Goal: Information Seeking & Learning: Learn about a topic

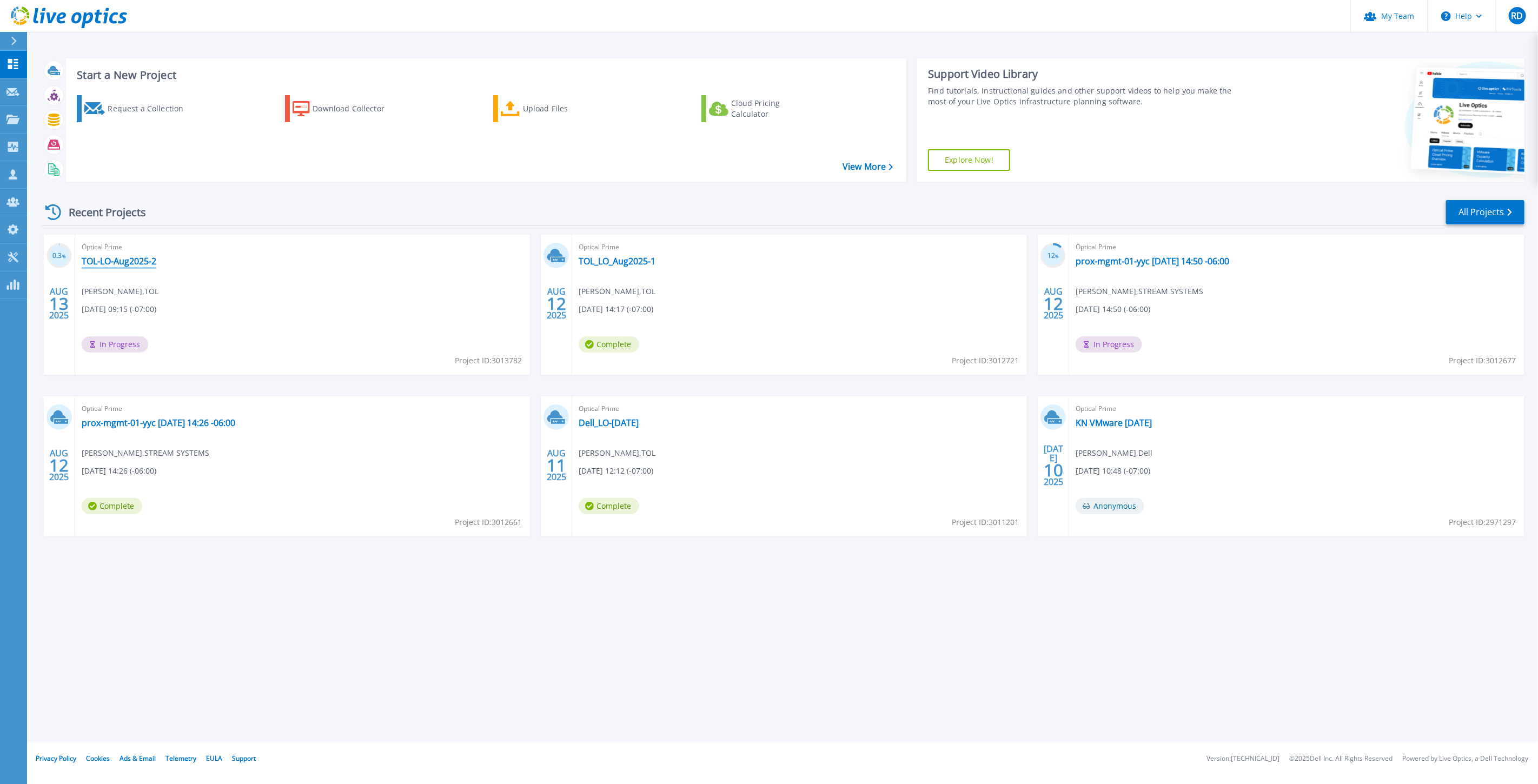
click at [134, 257] on link "TOL-LO-Aug2025-2" at bounding box center [118, 261] width 74 height 11
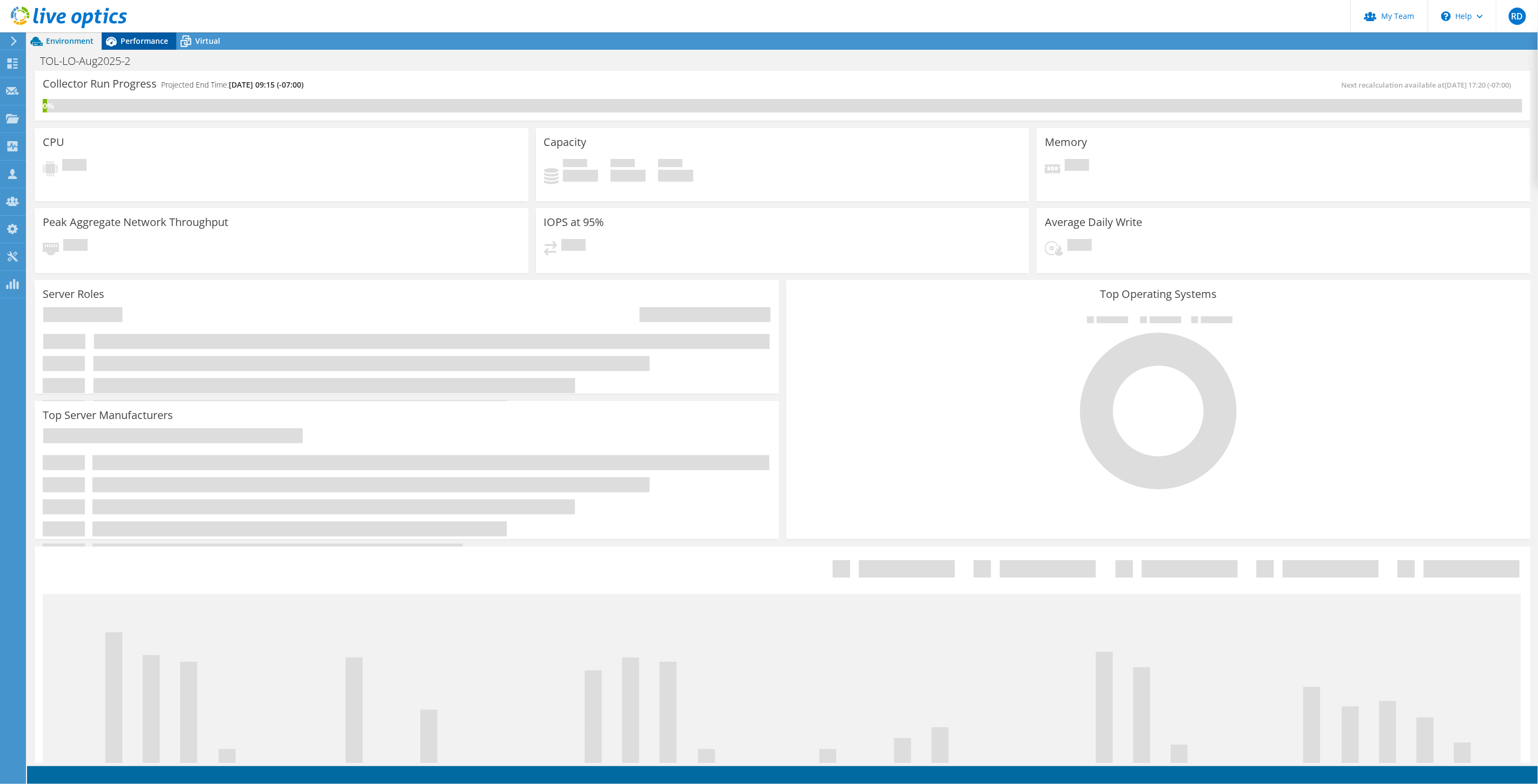
click at [136, 43] on span "Performance" at bounding box center [144, 40] width 47 height 11
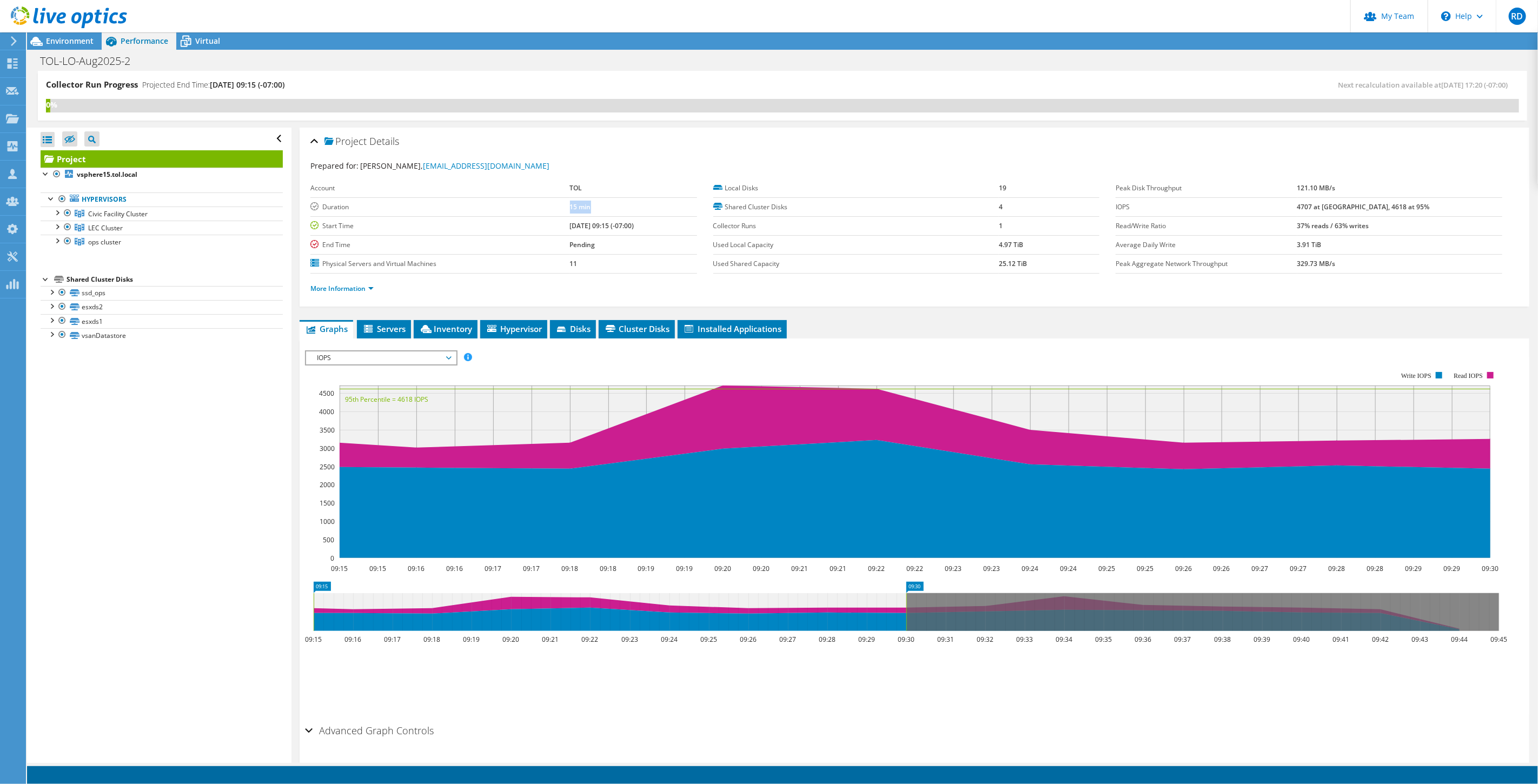
drag, startPoint x: 572, startPoint y: 203, endPoint x: 537, endPoint y: 208, distance: 35.4
click at [537, 208] on tr "Duration 15 min" at bounding box center [504, 207] width 387 height 19
click at [64, 42] on span "Environment" at bounding box center [69, 40] width 47 height 11
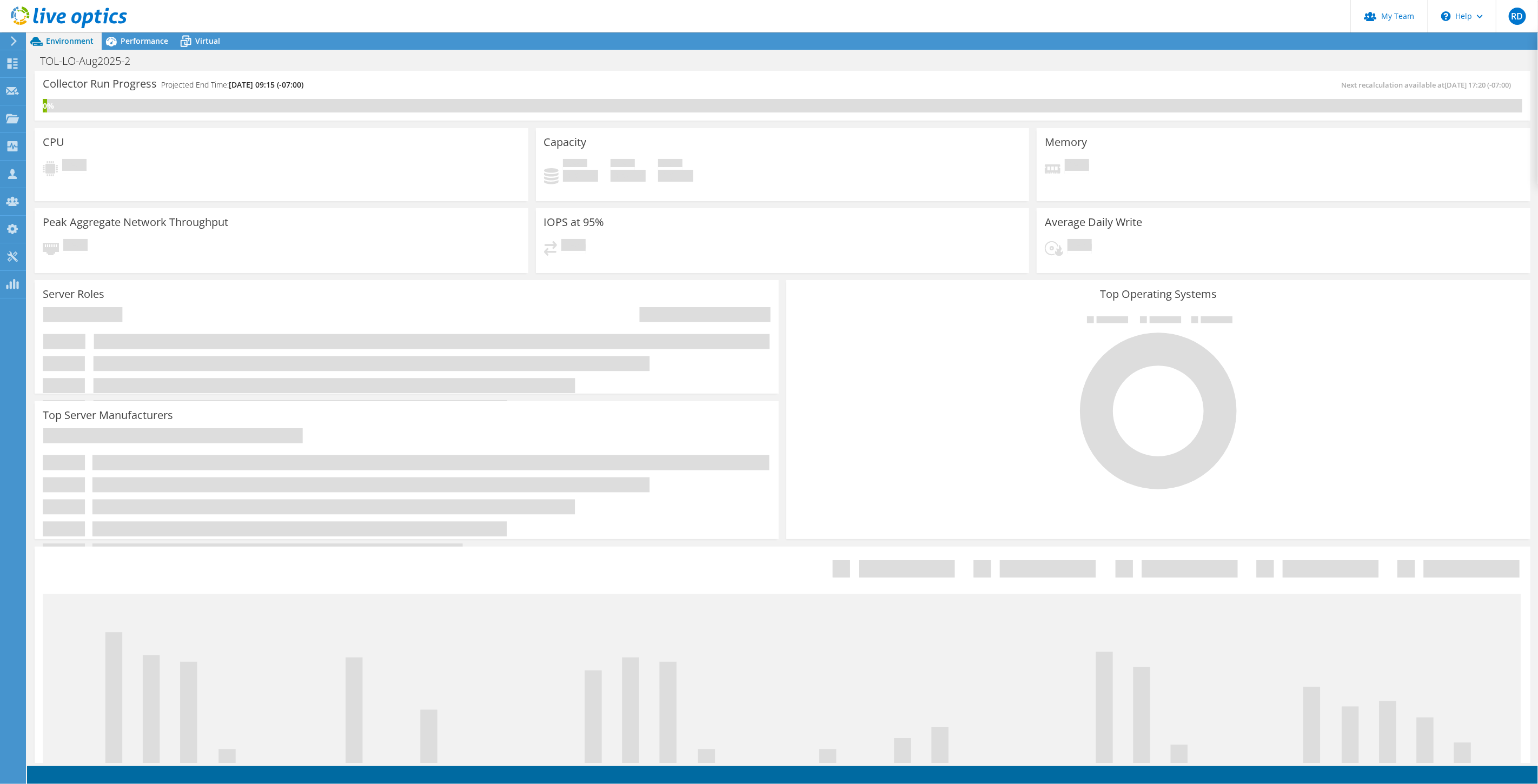
click at [58, 13] on use at bounding box center [69, 17] width 116 height 22
click at [141, 31] on header "RD Partner Team Admin Raji Deol rdeol@tpoint.ca tpoint My Profile Log Out \n He…" at bounding box center [769, 16] width 1538 height 33
click at [141, 39] on span "Performance" at bounding box center [144, 40] width 47 height 11
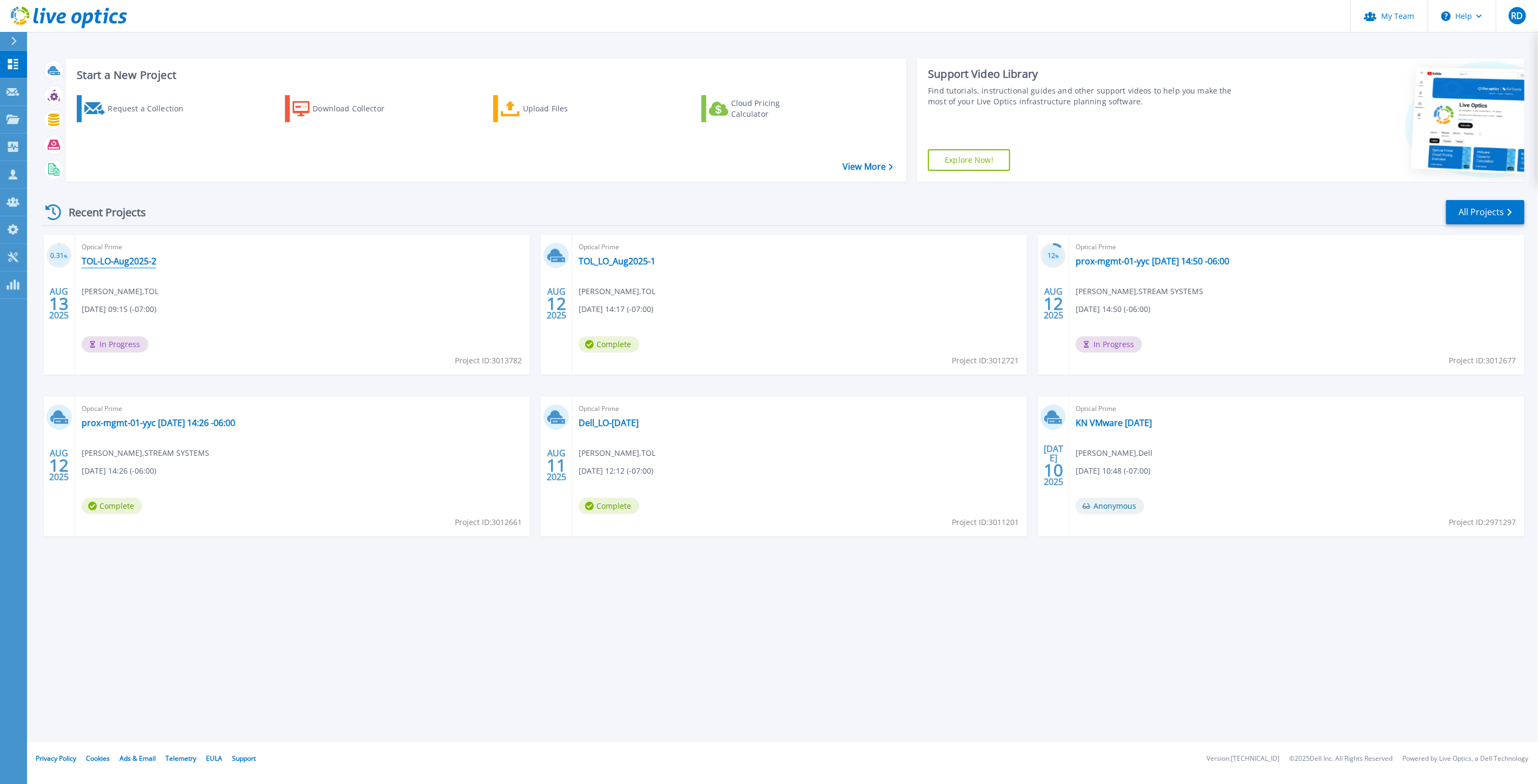
click at [131, 261] on link "TOL-LO-Aug2025-2" at bounding box center [118, 261] width 74 height 11
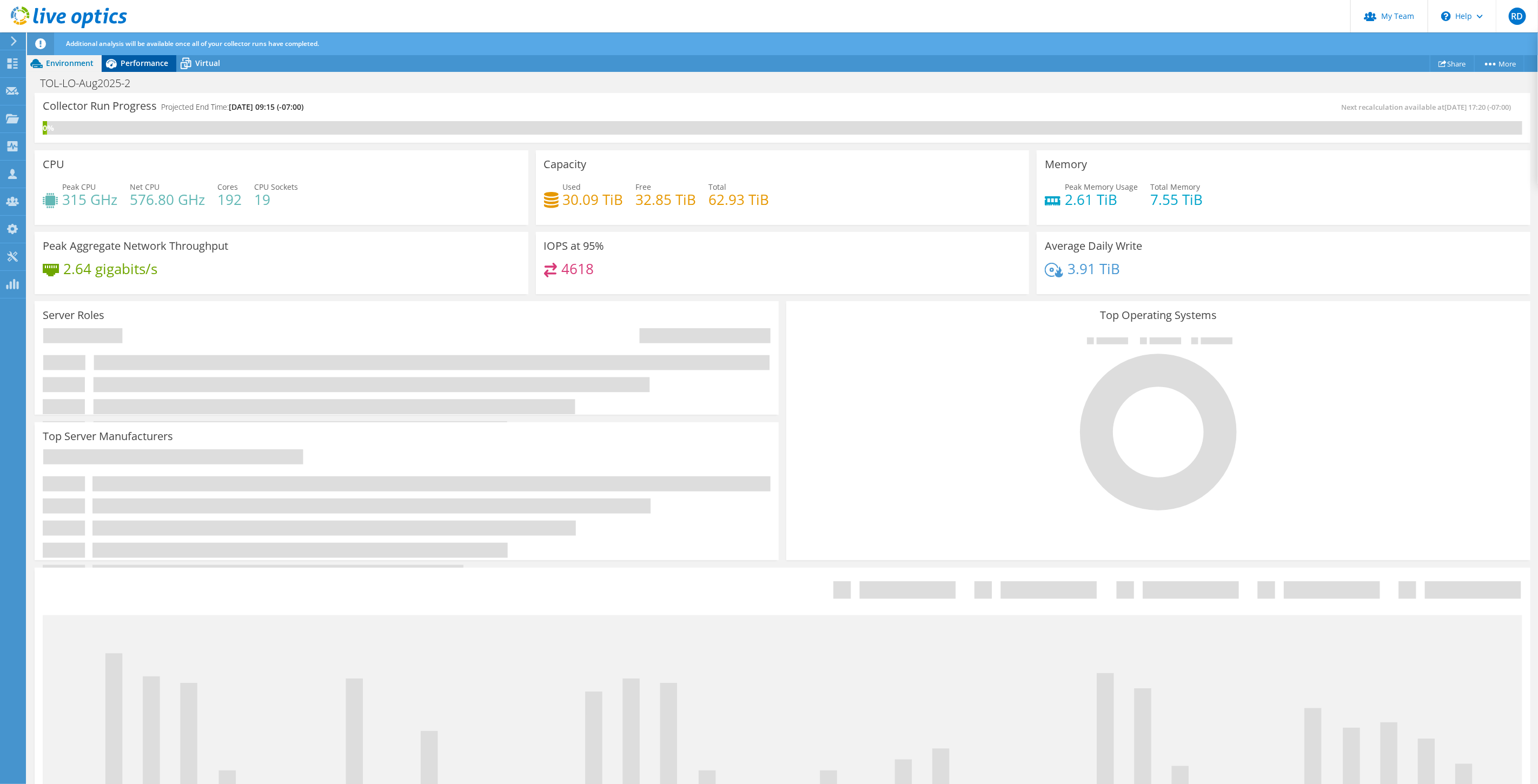
click at [142, 65] on span "Performance" at bounding box center [144, 63] width 47 height 11
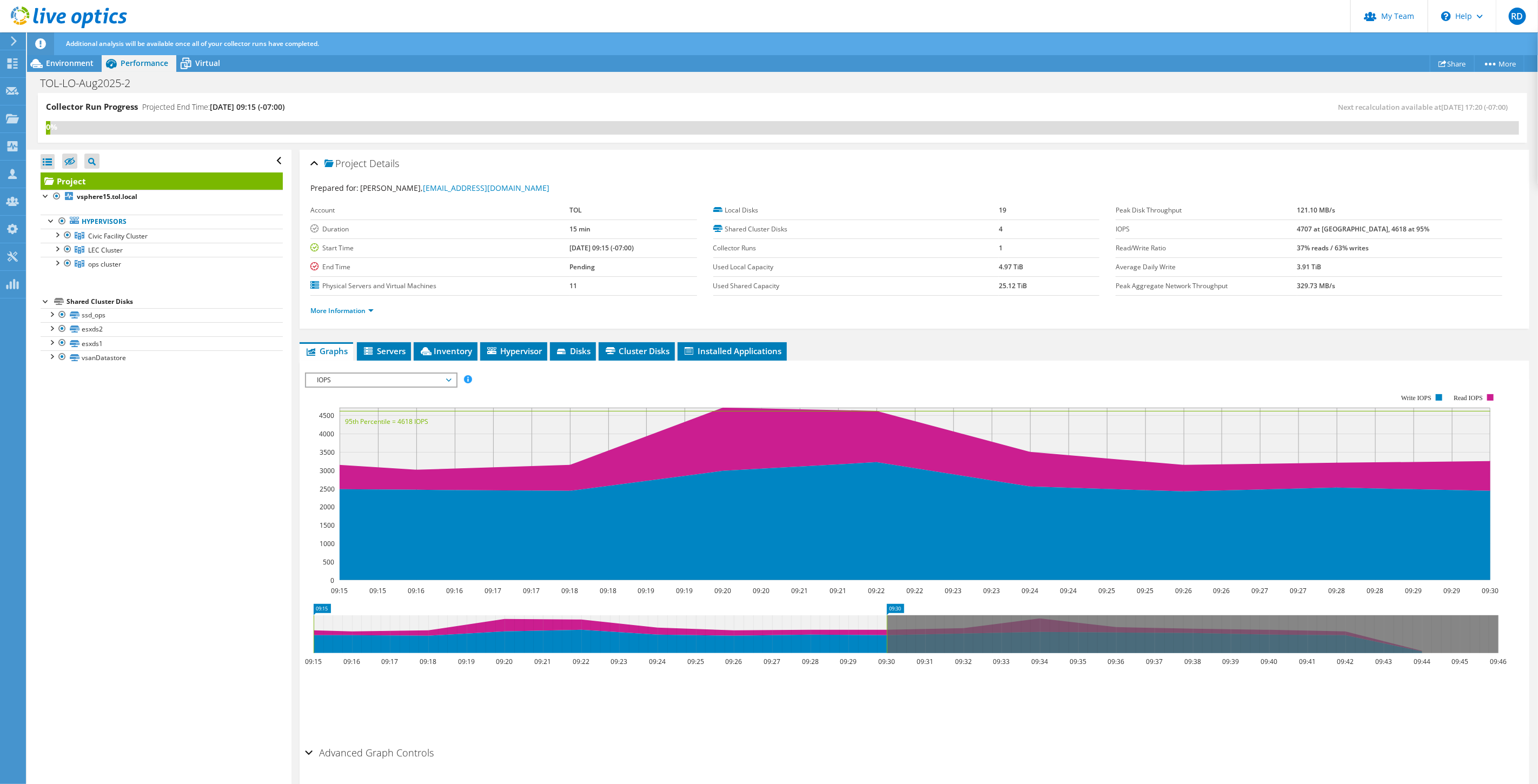
click at [71, 16] on icon at bounding box center [69, 17] width 116 height 22
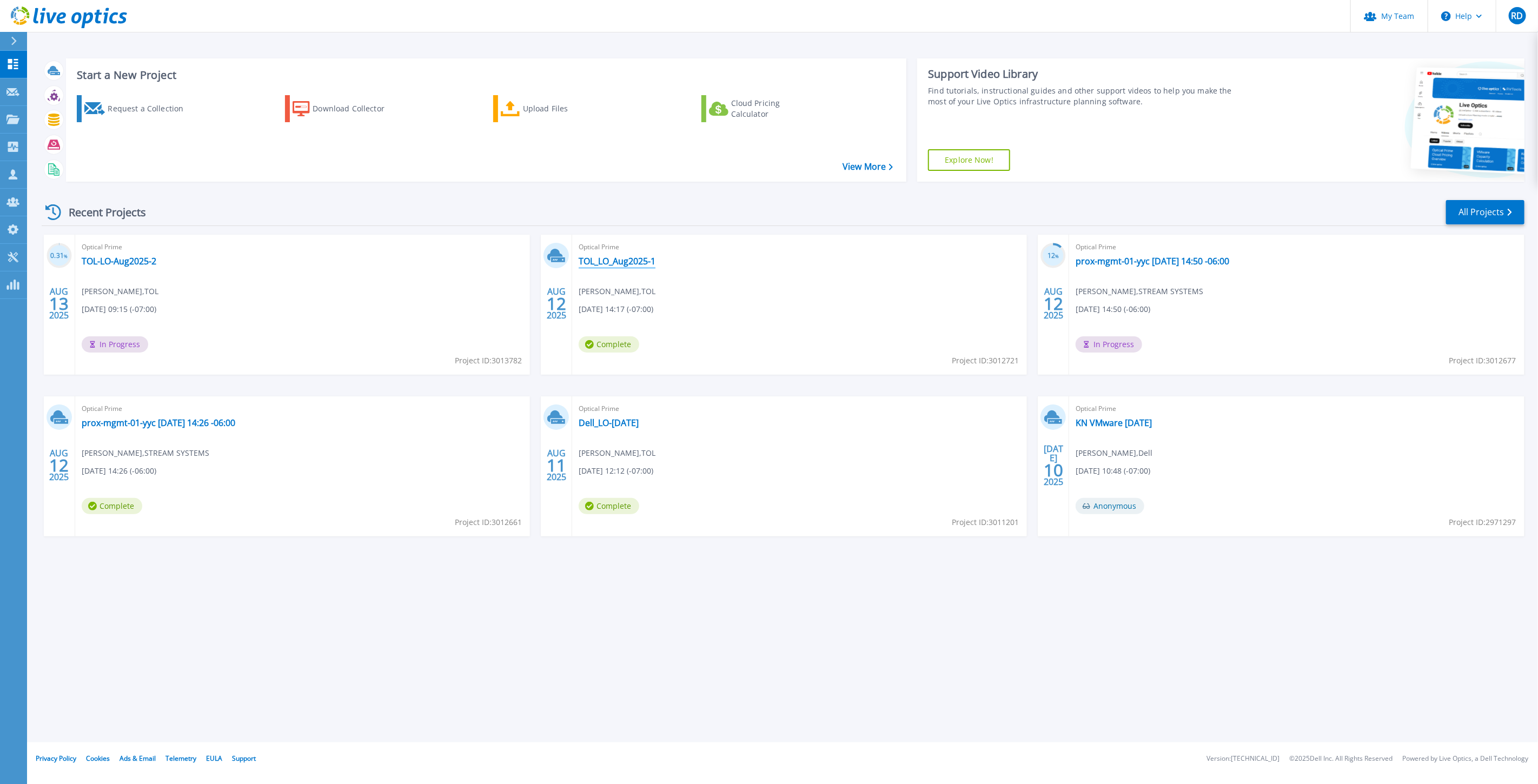
click at [629, 258] on link "TOL_LO_Aug2025-1" at bounding box center [617, 261] width 77 height 11
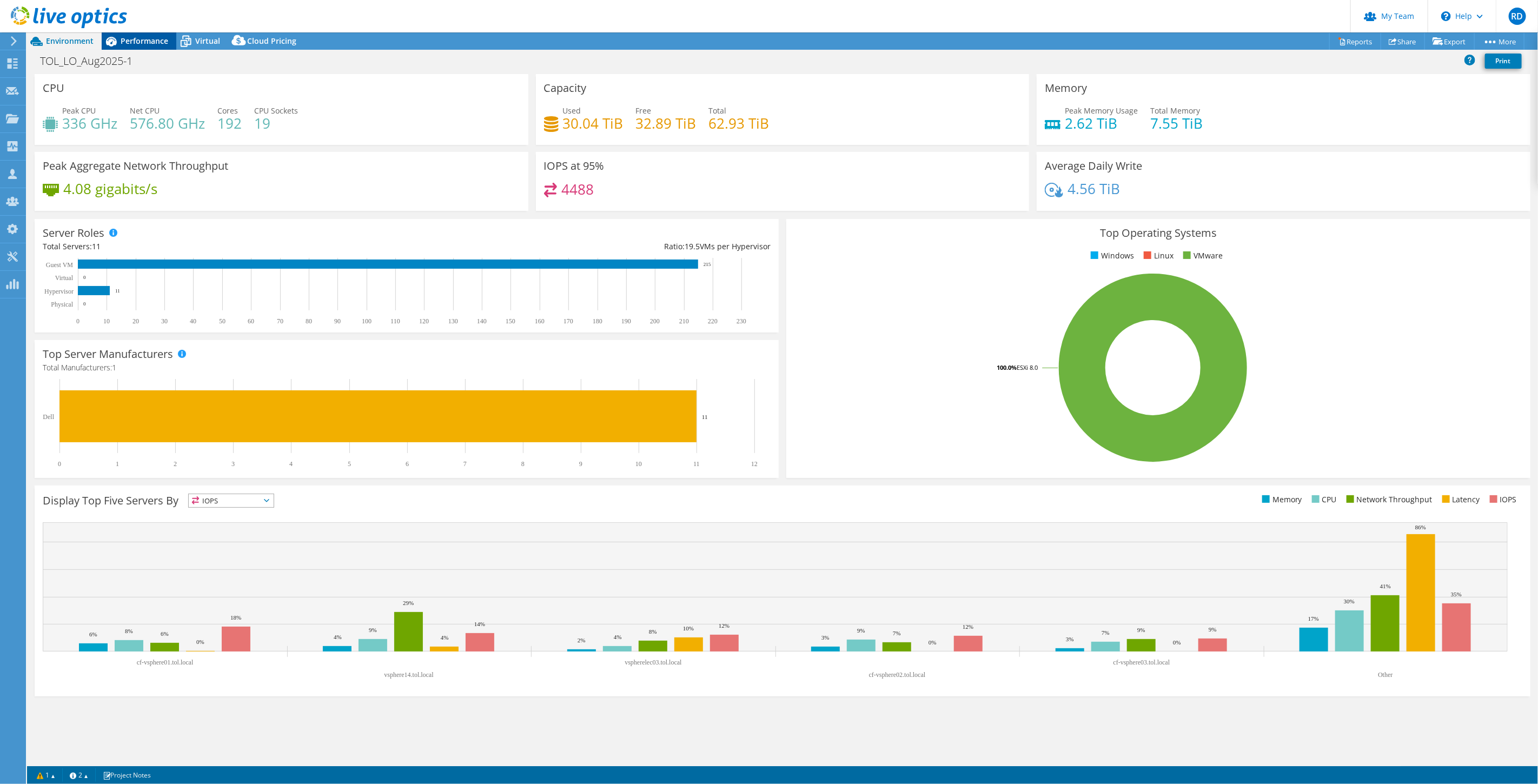
click at [144, 39] on span "Performance" at bounding box center [144, 40] width 47 height 11
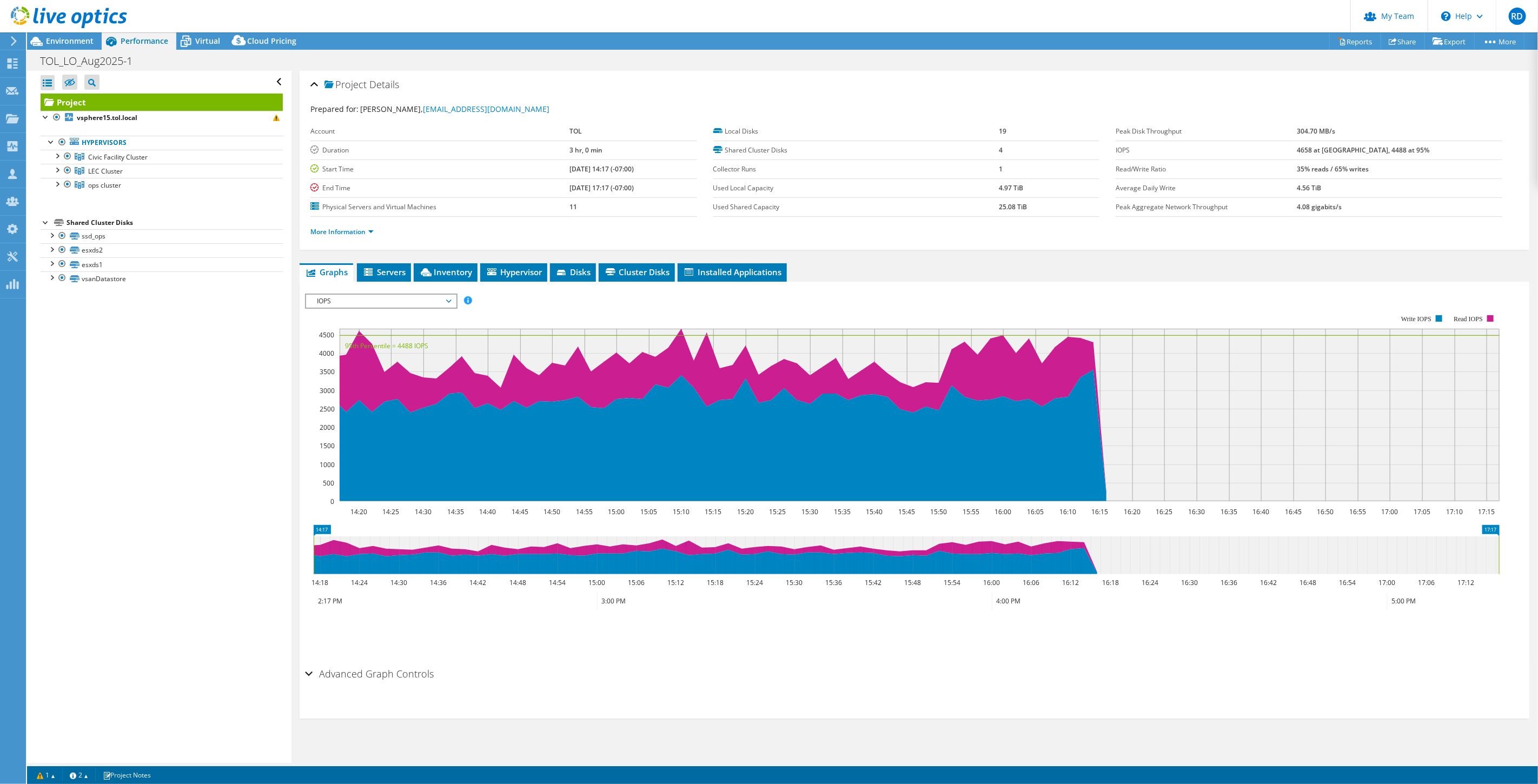
click at [247, 515] on div "Open All Close All Hide Excluded Nodes Project Tree Filter" at bounding box center [159, 416] width 264 height 692
drag, startPoint x: 548, startPoint y: 148, endPoint x: 597, endPoint y: 148, distance: 49.0
click at [597, 148] on tr "Duration 3 hr, 0 min" at bounding box center [504, 149] width 387 height 19
click at [490, 171] on label "Start Time" at bounding box center [440, 169] width 259 height 11
click at [64, 41] on span "Environment" at bounding box center [69, 40] width 47 height 11
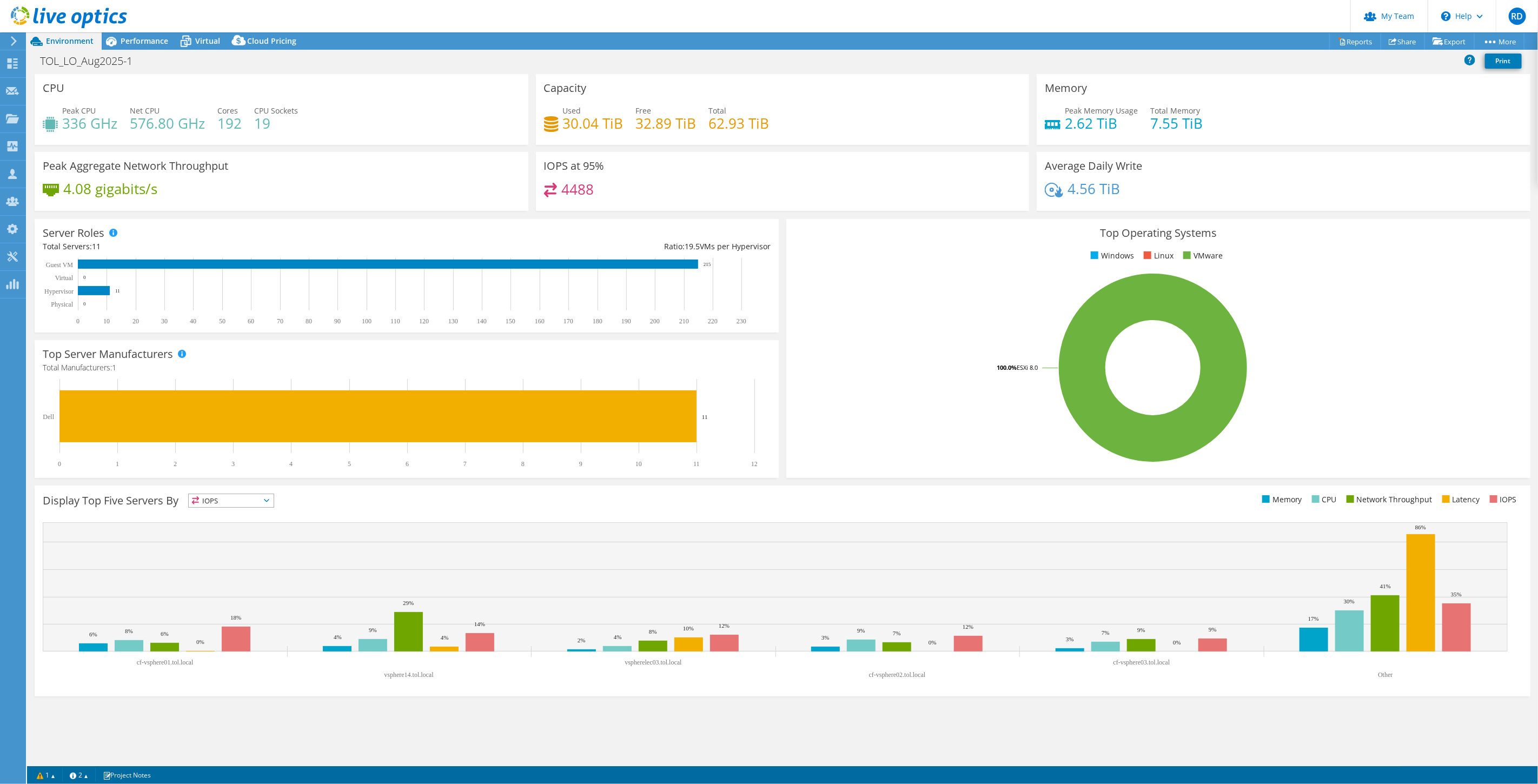
click at [85, 8] on icon at bounding box center [69, 17] width 116 height 22
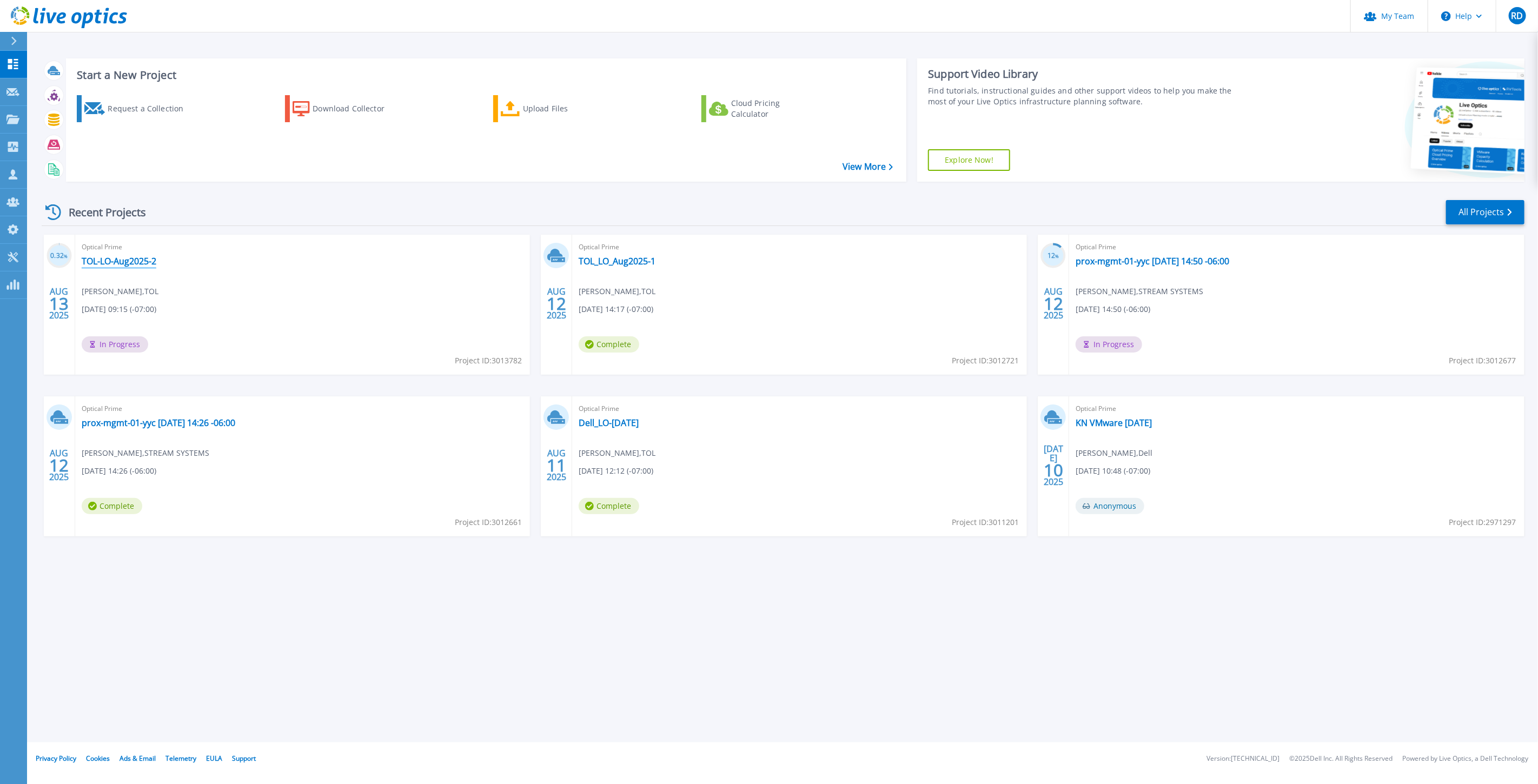
click at [131, 257] on link "TOL-LO-Aug2025-2" at bounding box center [118, 261] width 74 height 11
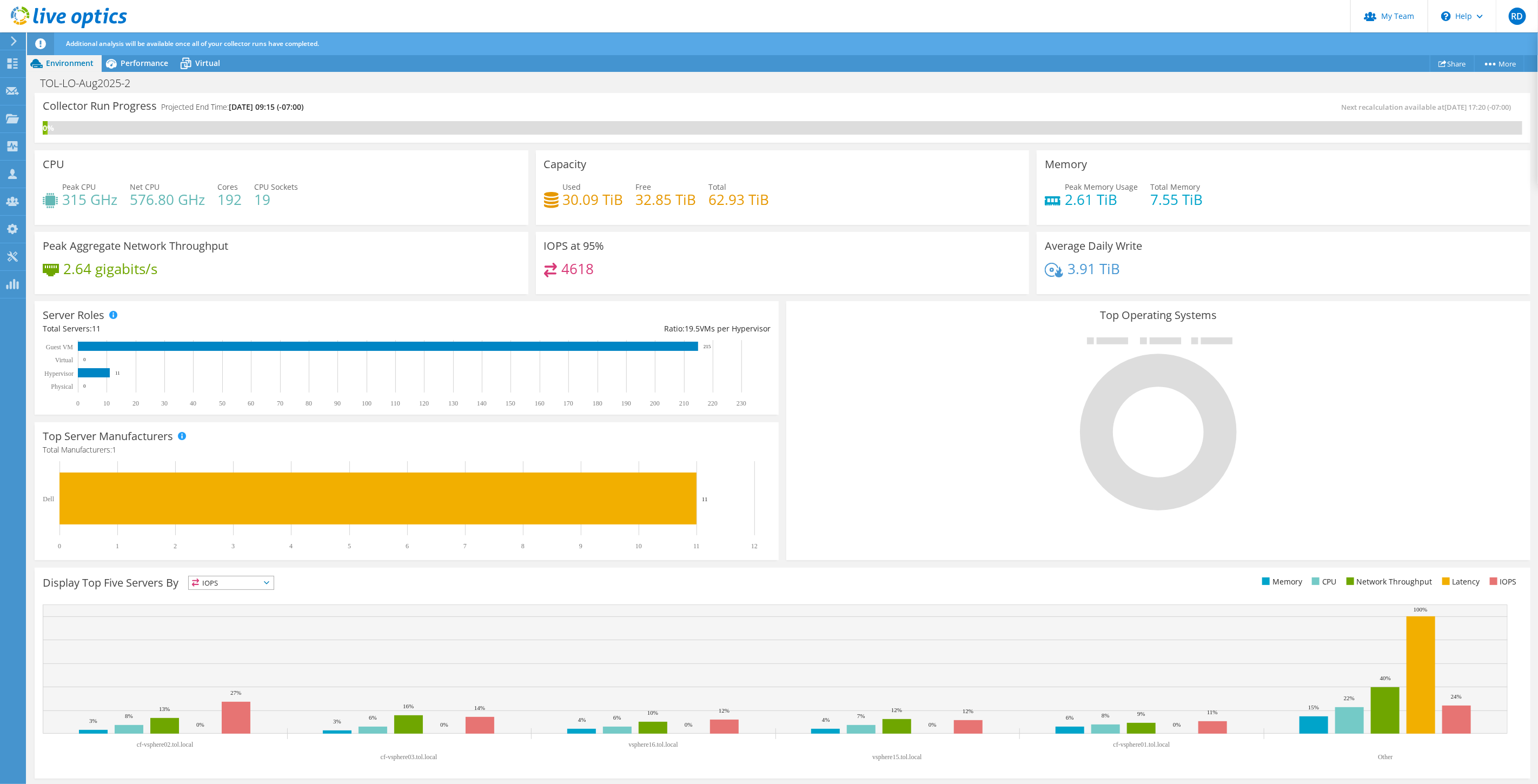
click at [63, 17] on use at bounding box center [69, 17] width 116 height 22
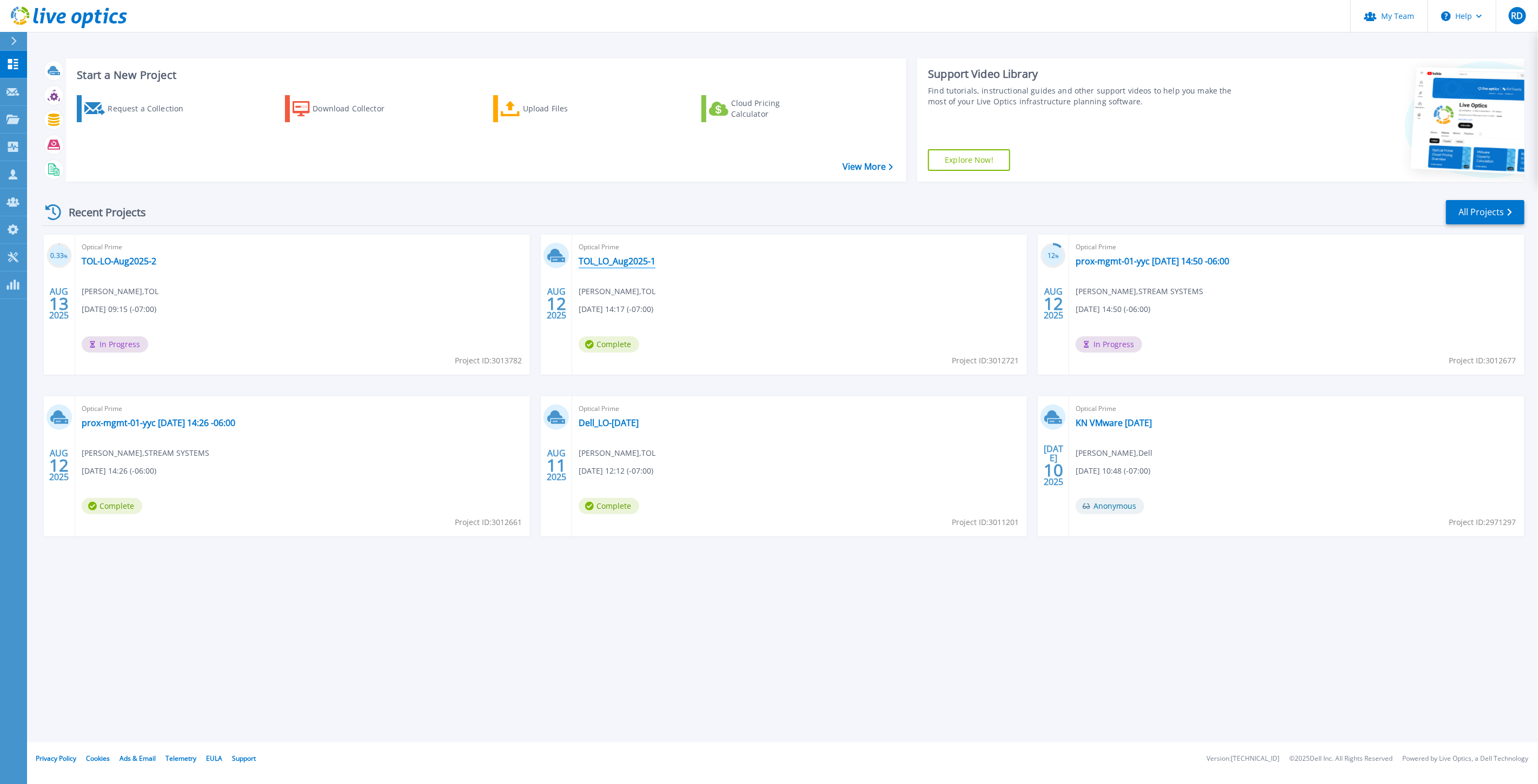
click at [629, 259] on link "TOL_LO_Aug2025-1" at bounding box center [617, 261] width 77 height 11
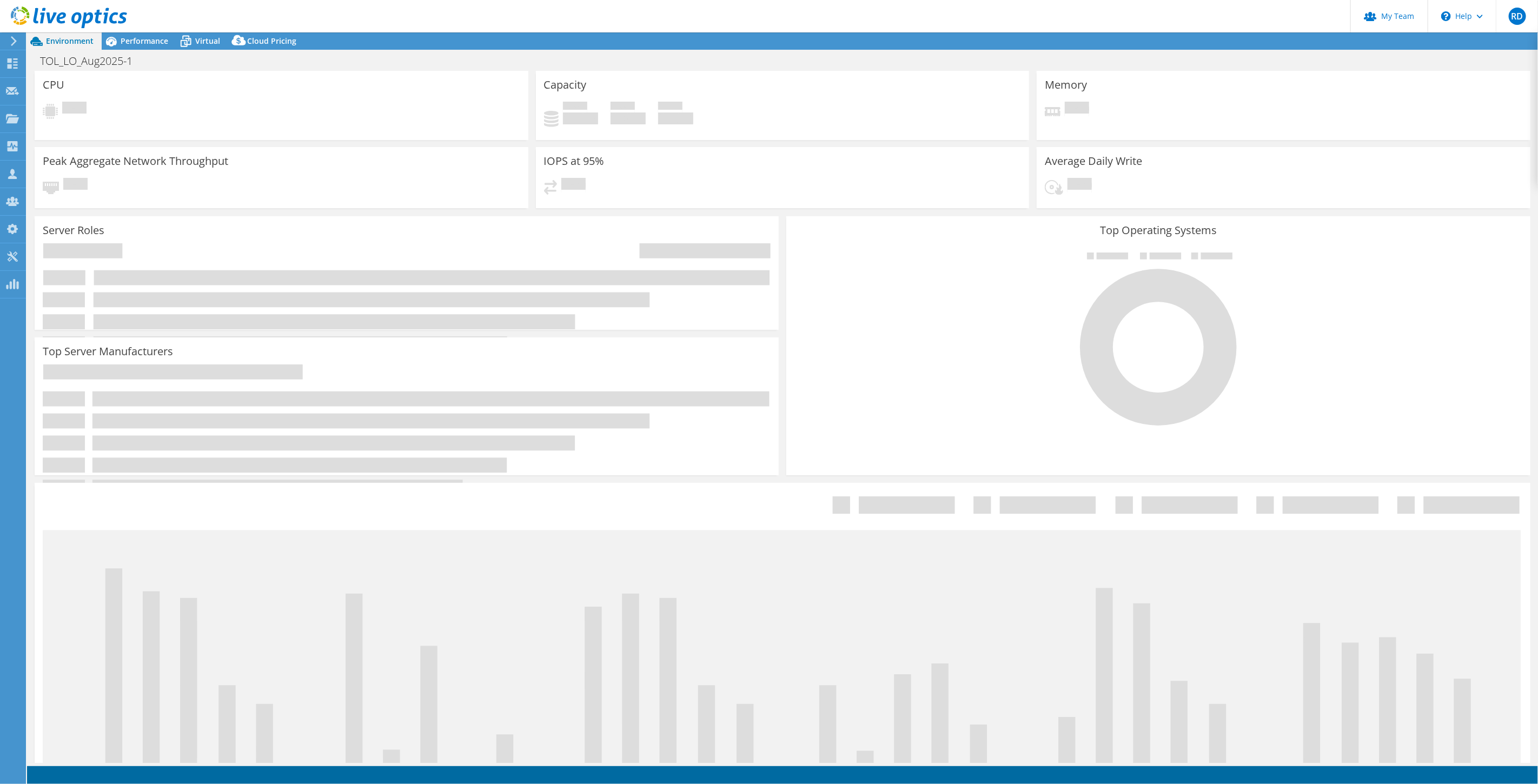
select select "USD"
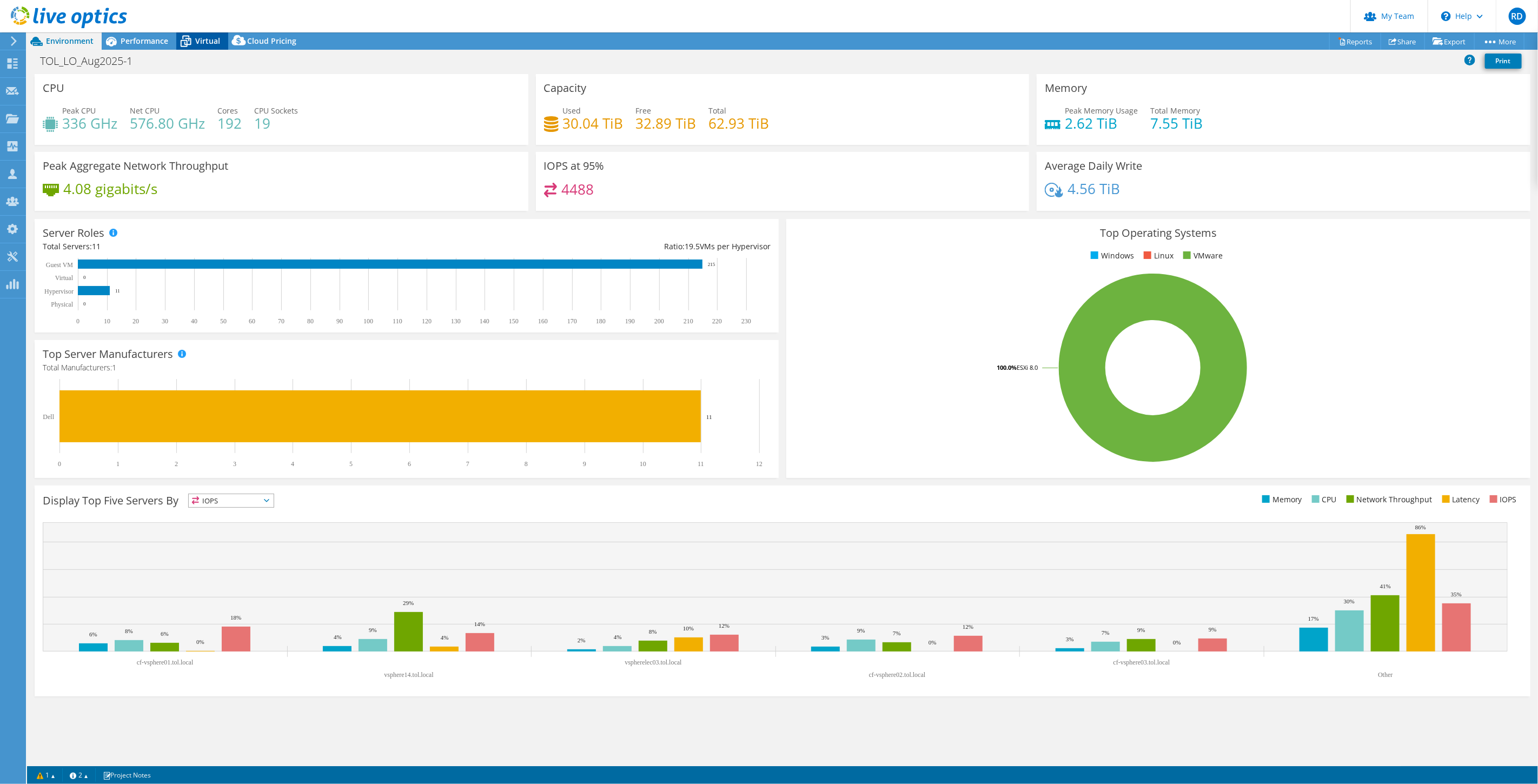
click at [187, 44] on icon at bounding box center [186, 41] width 19 height 19
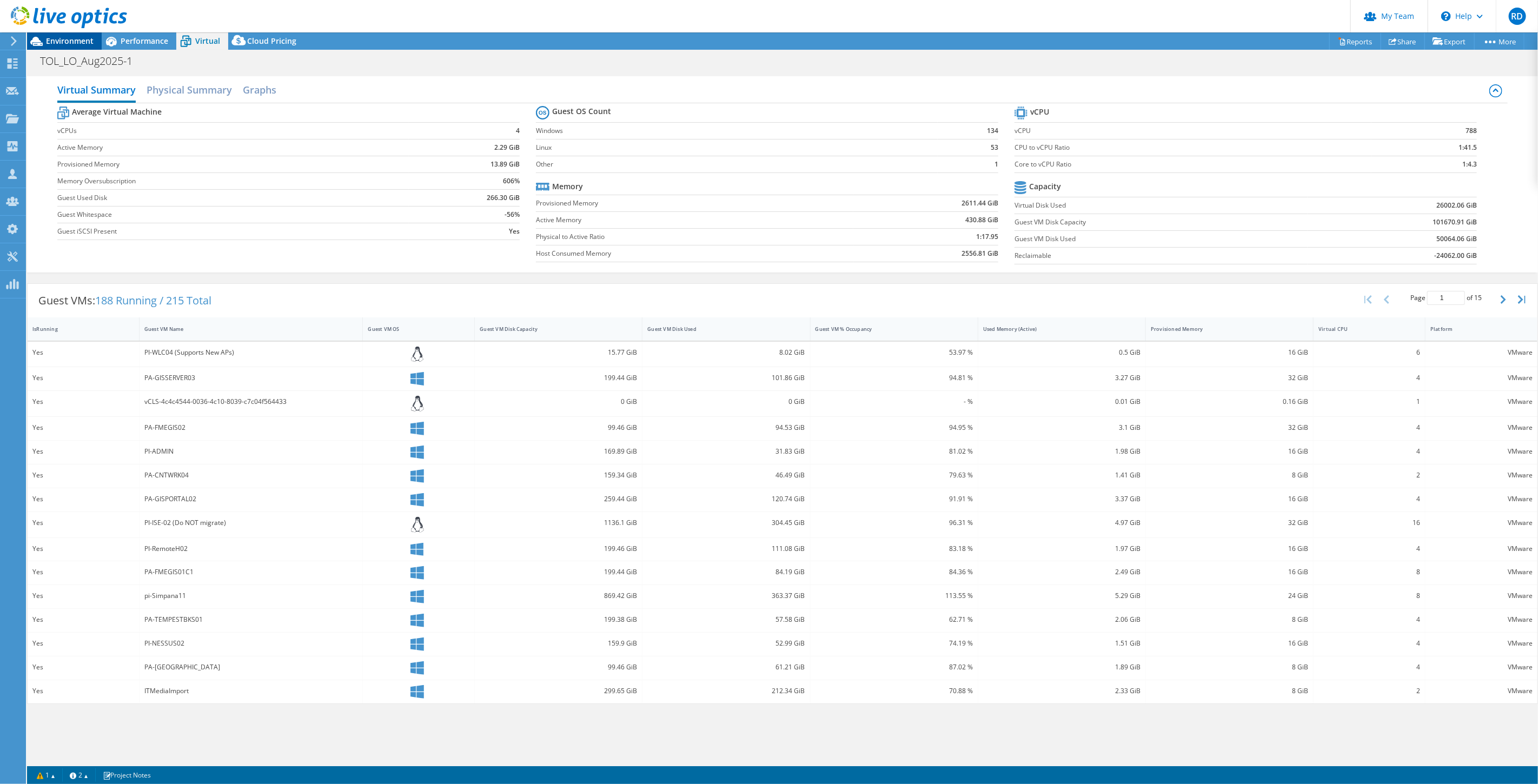
click at [69, 42] on span "Environment" at bounding box center [69, 40] width 47 height 11
